Goal: Use online tool/utility: Utilize a website feature to perform a specific function

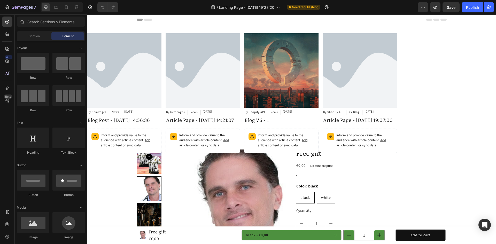
radio input "false"
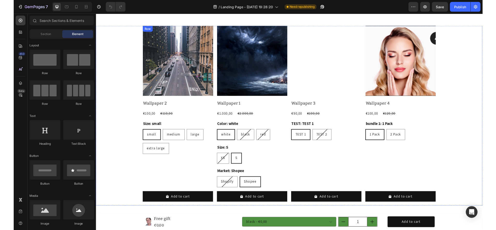
scroll to position [1443, 0]
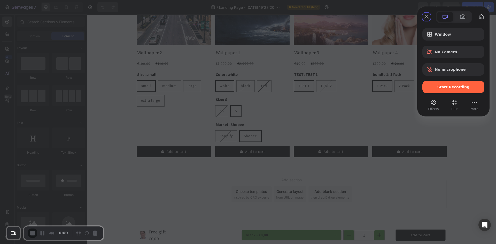
click at [441, 84] on div "Start Recording" at bounding box center [453, 87] width 62 height 12
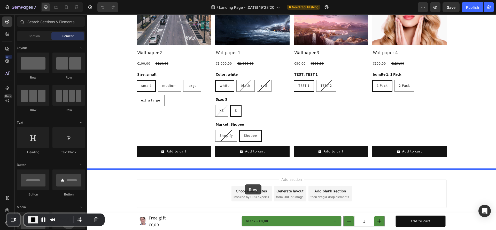
drag, startPoint x: 151, startPoint y: 80, endPoint x: 244, endPoint y: 185, distance: 140.2
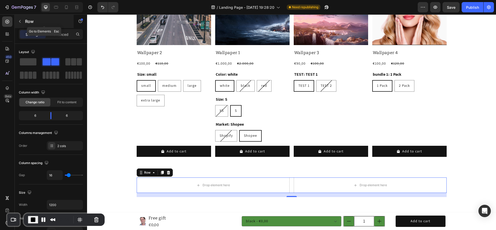
click at [31, 22] on p "Row" at bounding box center [47, 21] width 44 height 6
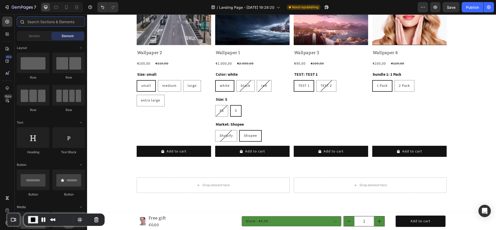
click at [41, 19] on input "text" at bounding box center [51, 22] width 68 height 10
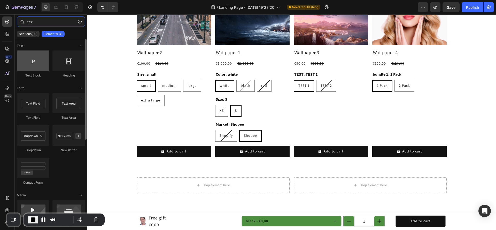
type input "tex"
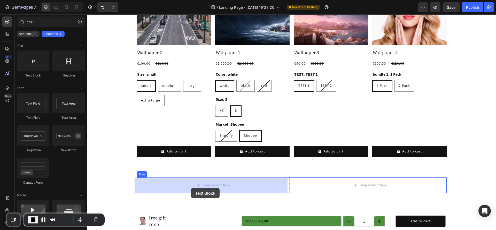
drag, startPoint x: 124, startPoint y: 81, endPoint x: 190, endPoint y: 188, distance: 126.1
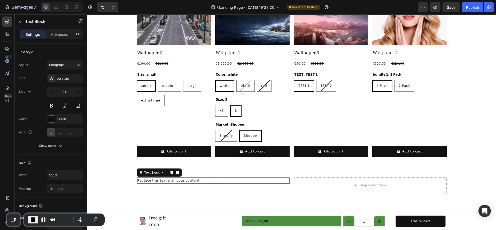
click at [211, 109] on div "TEST: TEST 1 TEST 1 TEST 1 TEST 1 TEST 2 TEST 2 TEST 2 Product Variants & Swatc…" at bounding box center [174, 106] width 74 height 71
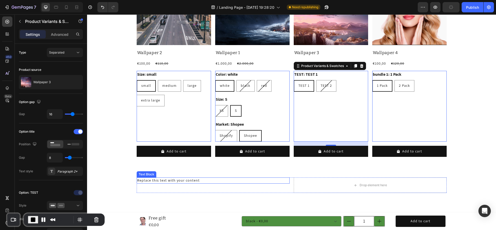
click at [151, 181] on div "Replace this text with your content" at bounding box center [213, 181] width 153 height 6
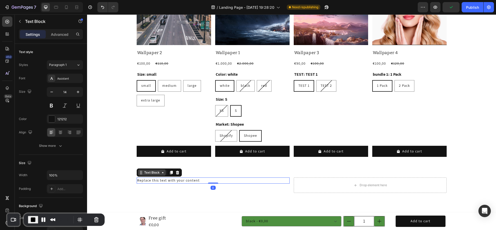
click at [150, 173] on div "Text Block" at bounding box center [152, 173] width 18 height 5
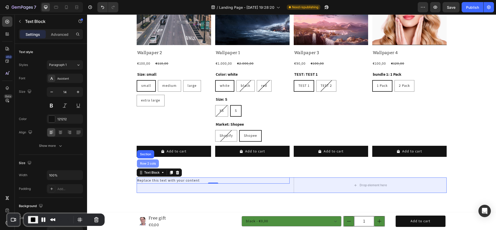
click at [148, 163] on div "Row 2 cols" at bounding box center [148, 163] width 18 height 3
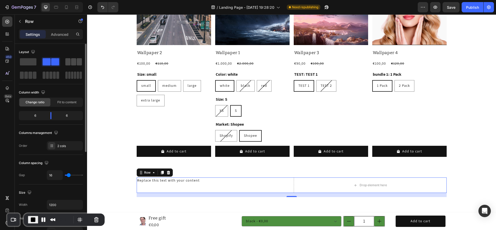
click at [73, 60] on span at bounding box center [73, 61] width 5 height 7
click at [50, 60] on span at bounding box center [47, 61] width 8 height 7
click at [29, 60] on span at bounding box center [28, 61] width 17 height 7
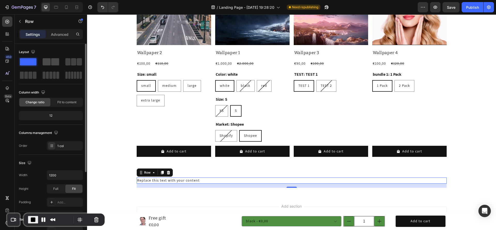
click at [51, 62] on div at bounding box center [51, 61] width 17 height 7
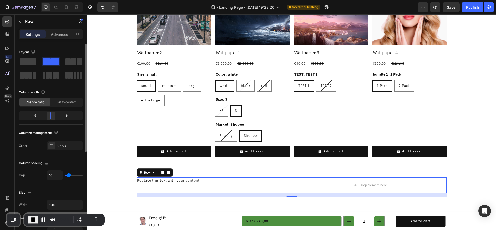
drag, startPoint x: 50, startPoint y: 117, endPoint x: 53, endPoint y: 116, distance: 3.1
click at [52, 0] on body "7 Version history / Landing Page - [DATE] 19:28:20 Need republishing Preview Sa…" at bounding box center [248, 0] width 496 height 0
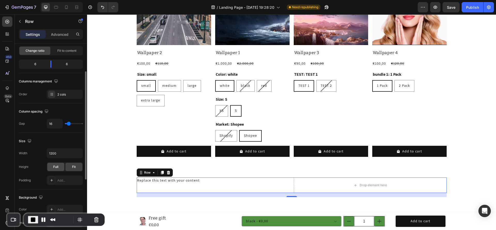
scroll to position [103, 0]
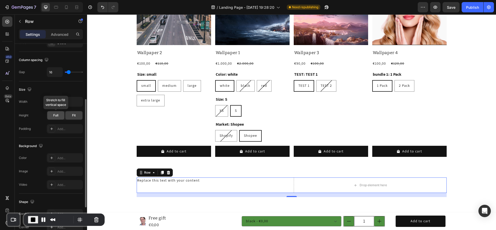
click at [61, 115] on div "Full" at bounding box center [55, 115] width 17 height 8
click at [69, 116] on div "Fit" at bounding box center [73, 115] width 17 height 8
click at [52, 116] on div "Full" at bounding box center [55, 115] width 17 height 8
click at [69, 116] on div "Fit" at bounding box center [73, 115] width 17 height 8
click at [60, 115] on div "Full" at bounding box center [55, 115] width 17 height 8
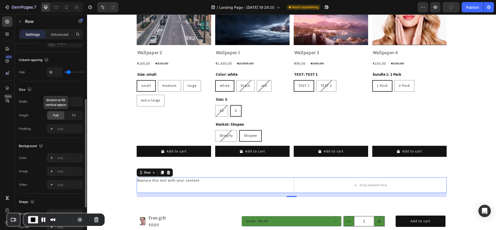
scroll to position [155, 0]
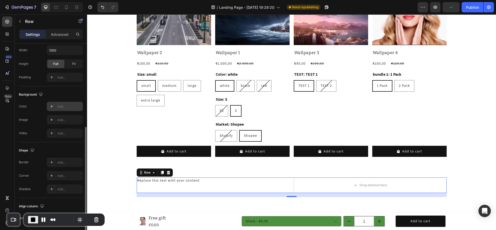
click at [61, 108] on div "Add..." at bounding box center [69, 107] width 24 height 5
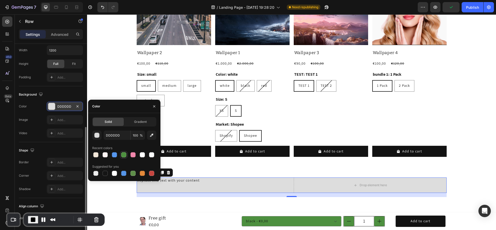
click at [121, 155] on div at bounding box center [123, 155] width 5 height 5
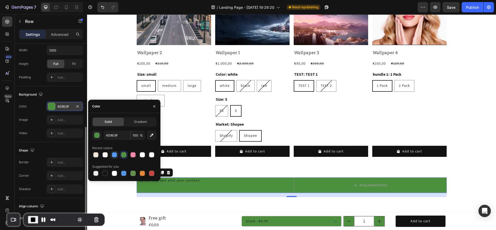
click at [113, 155] on div at bounding box center [114, 155] width 5 height 5
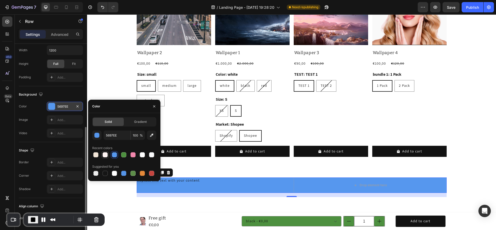
click at [103, 155] on div at bounding box center [104, 155] width 5 height 5
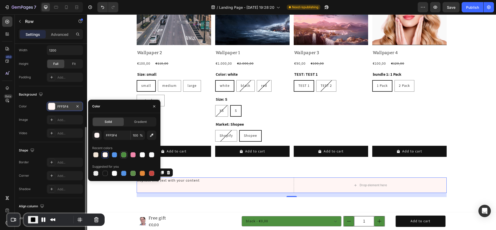
click at [120, 155] on div at bounding box center [123, 154] width 7 height 7
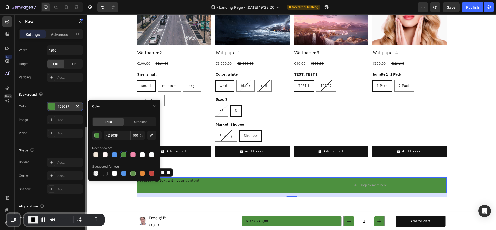
click at [137, 154] on div at bounding box center [124, 154] width 64 height 7
click at [146, 154] on div at bounding box center [142, 154] width 7 height 7
type input "FFFFFF"
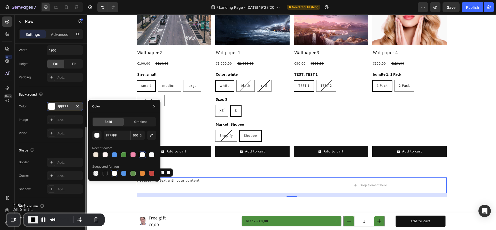
click at [35, 219] on span "End Recording" at bounding box center [33, 220] width 6 height 6
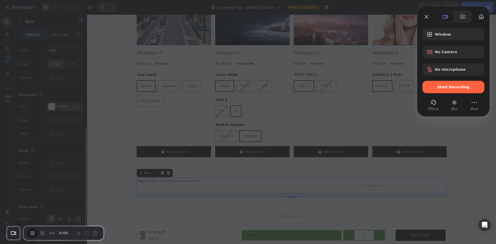
drag, startPoint x: 286, startPoint y: 171, endPoint x: 315, endPoint y: 155, distance: 33.2
click at [440, 89] on span "Start Recording" at bounding box center [453, 87] width 32 height 4
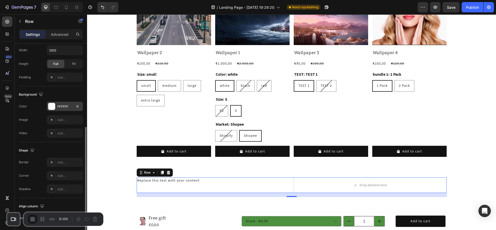
drag, startPoint x: 263, startPoint y: 116, endPoint x: 252, endPoint y: 116, distance: 10.8
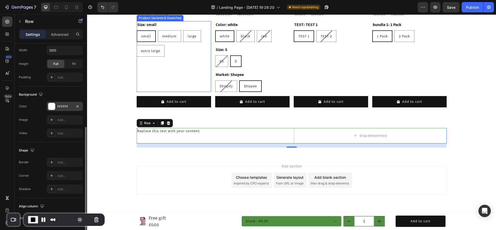
scroll to position [1390, 0]
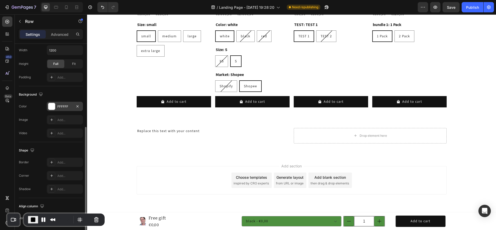
scroll to position [0, 0]
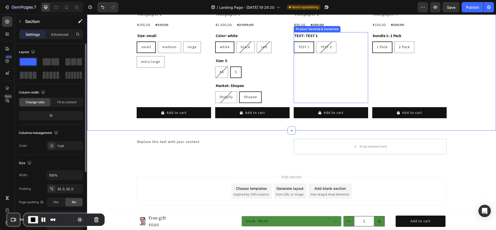
scroll to position [1493, 0]
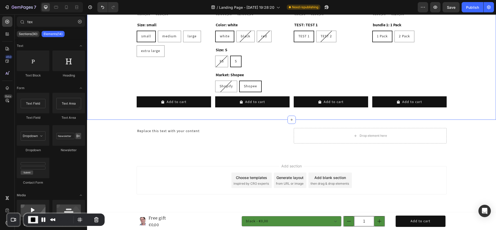
click at [326, 178] on div "Add blank section" at bounding box center [329, 177] width 31 height 5
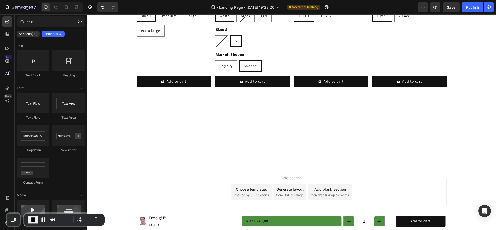
scroll to position [1338, 0]
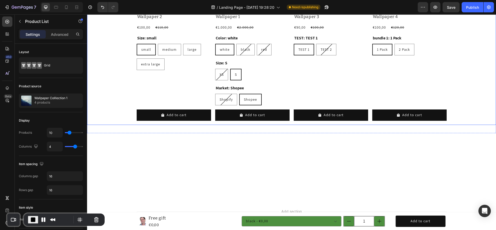
click at [289, 90] on div "Product Images Wallpaper 2 Product Title €100,00 Product Price Product Price €1…" at bounding box center [292, 30] width 310 height 190
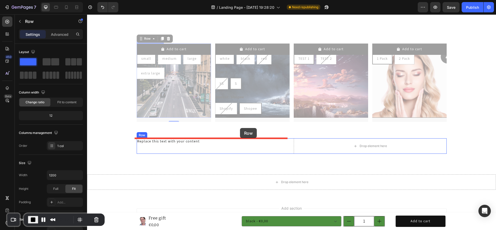
scroll to position [1413, 0]
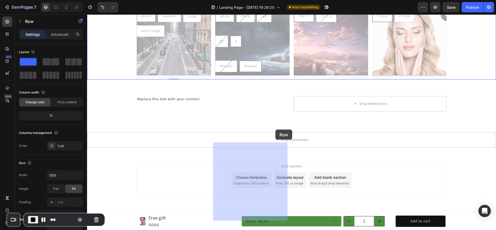
drag, startPoint x: 141, startPoint y: 72, endPoint x: 254, endPoint y: 113, distance: 120.3
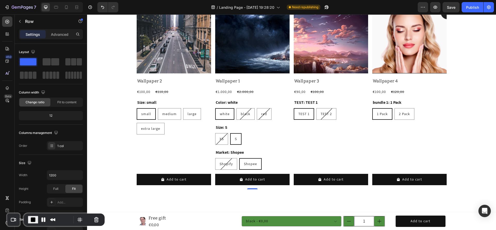
scroll to position [1336, 0]
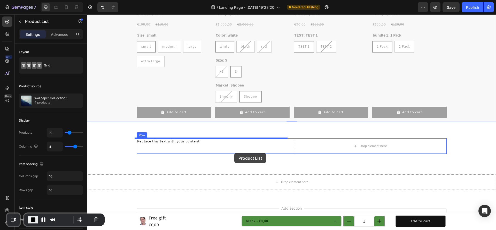
scroll to position [1516, 0]
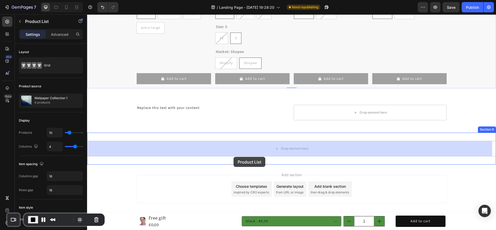
drag, startPoint x: 96, startPoint y: 76, endPoint x: 233, endPoint y: 157, distance: 159.3
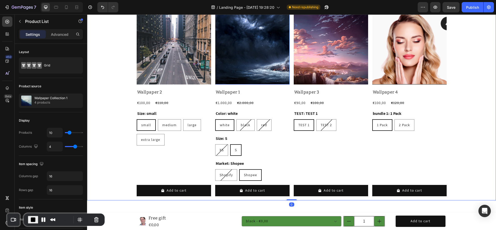
scroll to position [1310, 0]
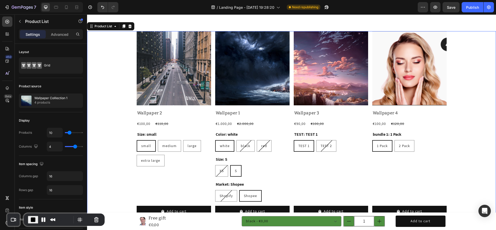
click at [32, 219] on span "End Recording" at bounding box center [33, 220] width 6 height 6
